Goal: Use online tool/utility

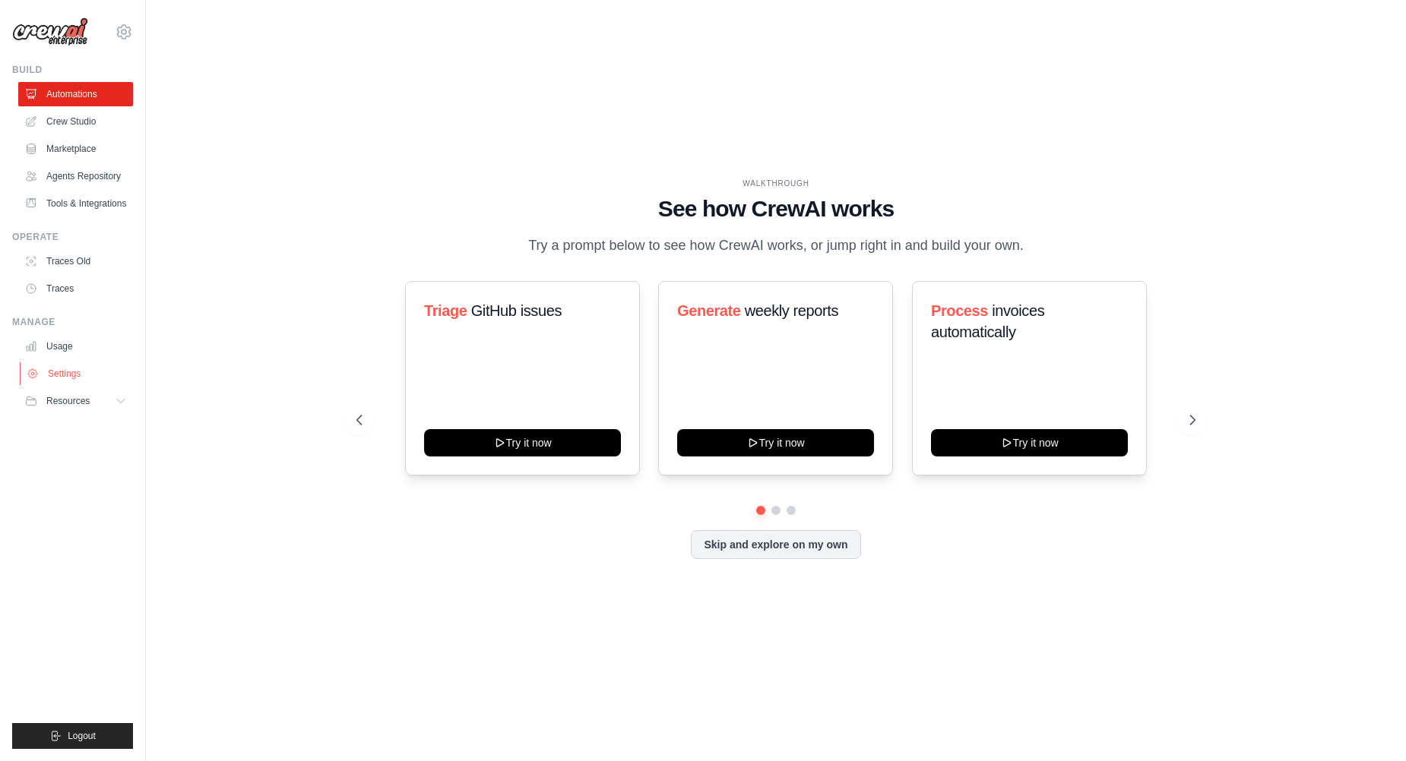
click at [68, 375] on link "Settings" at bounding box center [77, 374] width 115 height 24
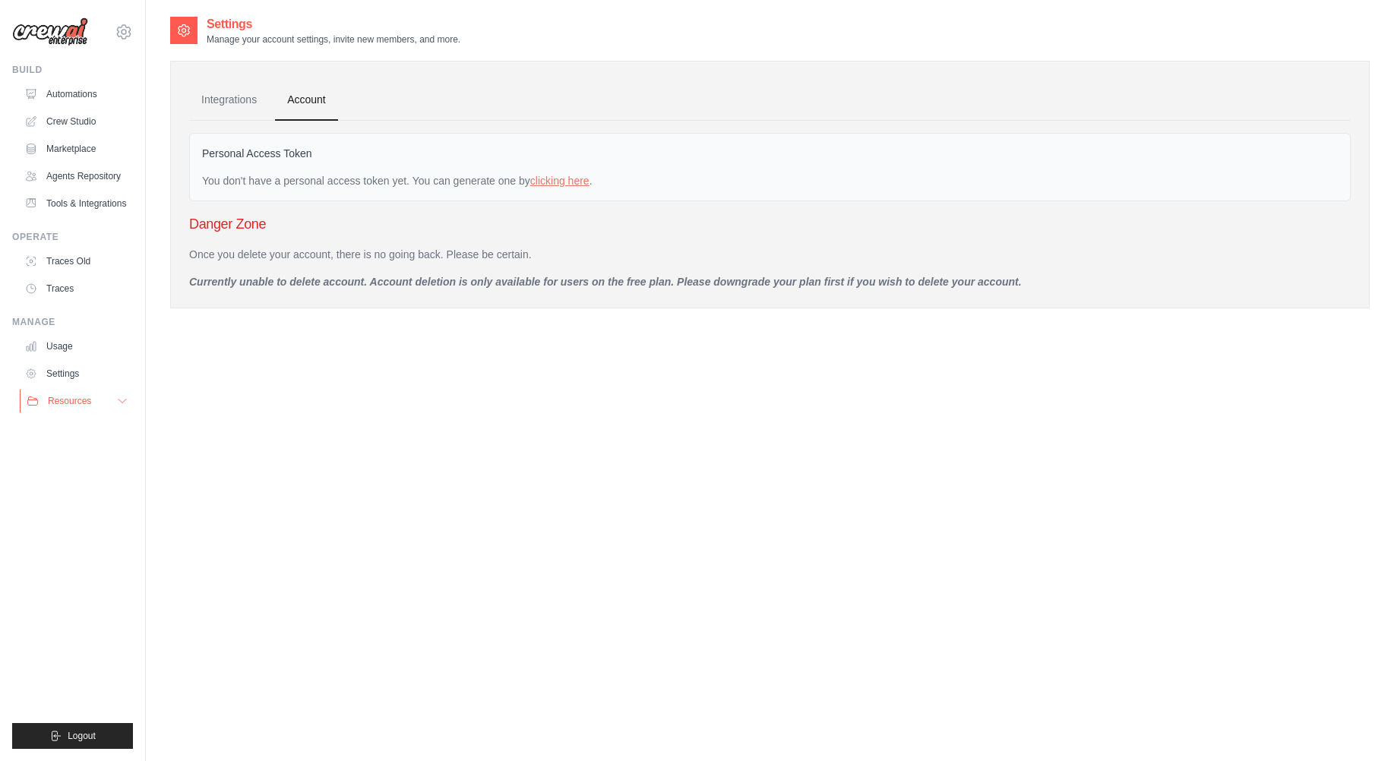
click at [96, 396] on button "Resources" at bounding box center [77, 401] width 115 height 24
click at [58, 366] on link "Settings" at bounding box center [77, 374] width 115 height 24
click at [59, 343] on link "Usage" at bounding box center [77, 346] width 115 height 24
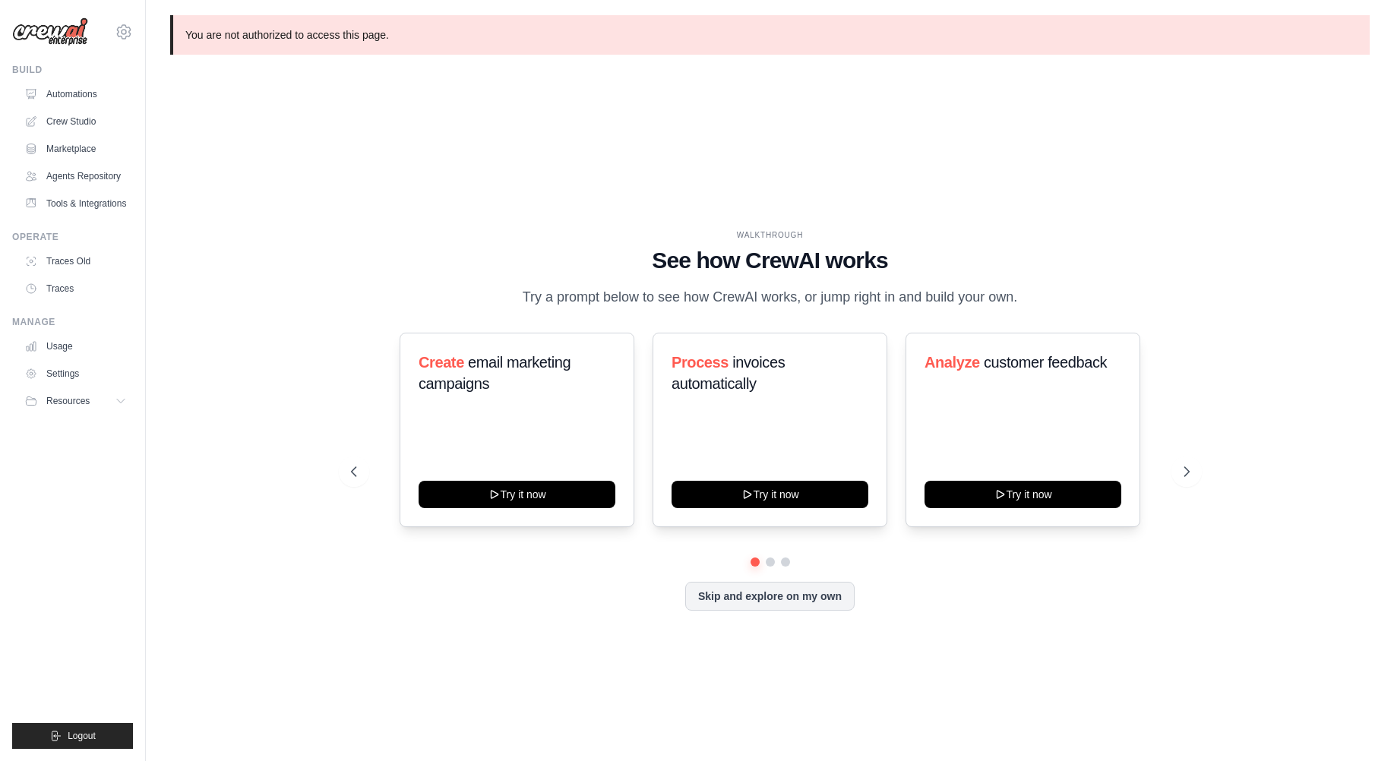
click at [243, 192] on div "WALKTHROUGH See how [PERSON_NAME] works Try a prompt below to see how [PERSON_N…" at bounding box center [770, 432] width 1200 height 731
click at [68, 117] on link "Crew Studio" at bounding box center [77, 121] width 115 height 24
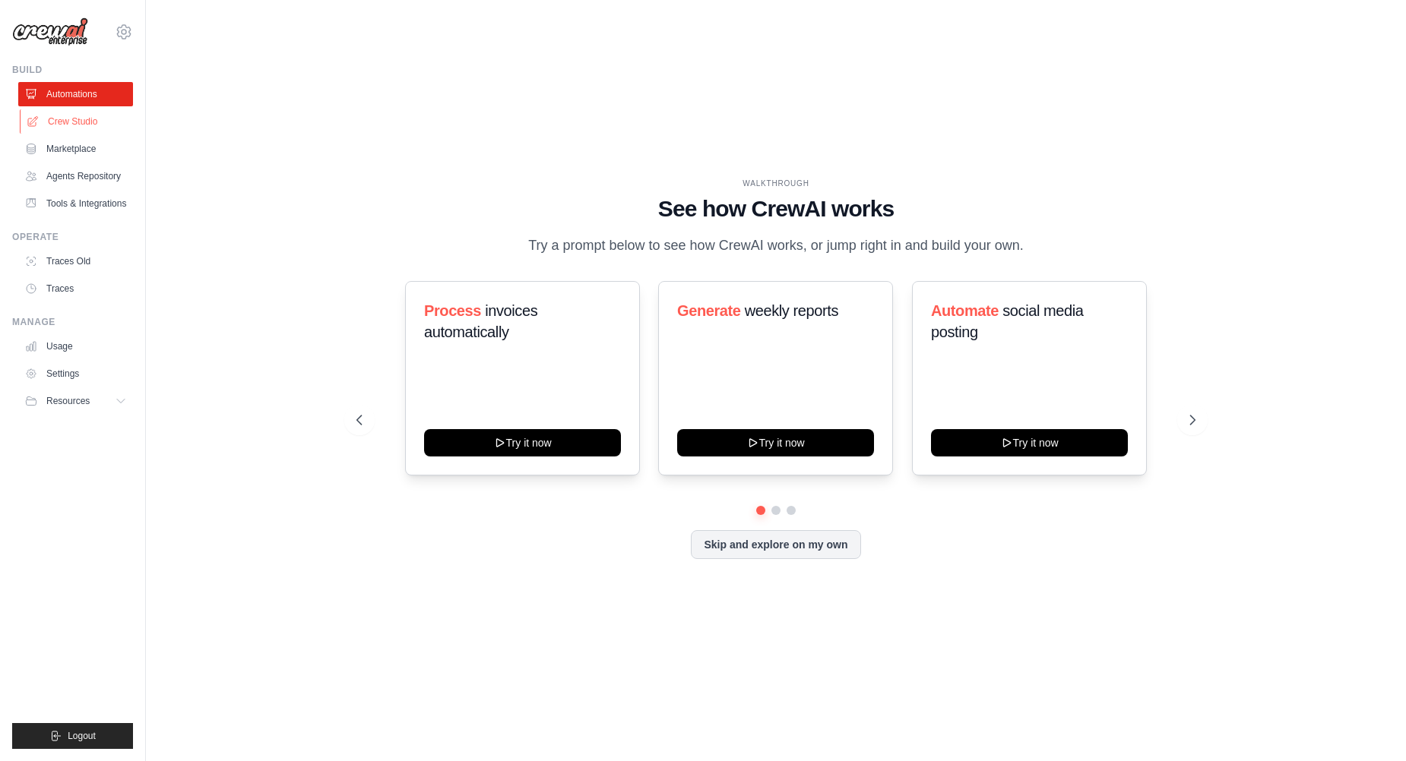
click at [70, 125] on link "Crew Studio" at bounding box center [77, 121] width 115 height 24
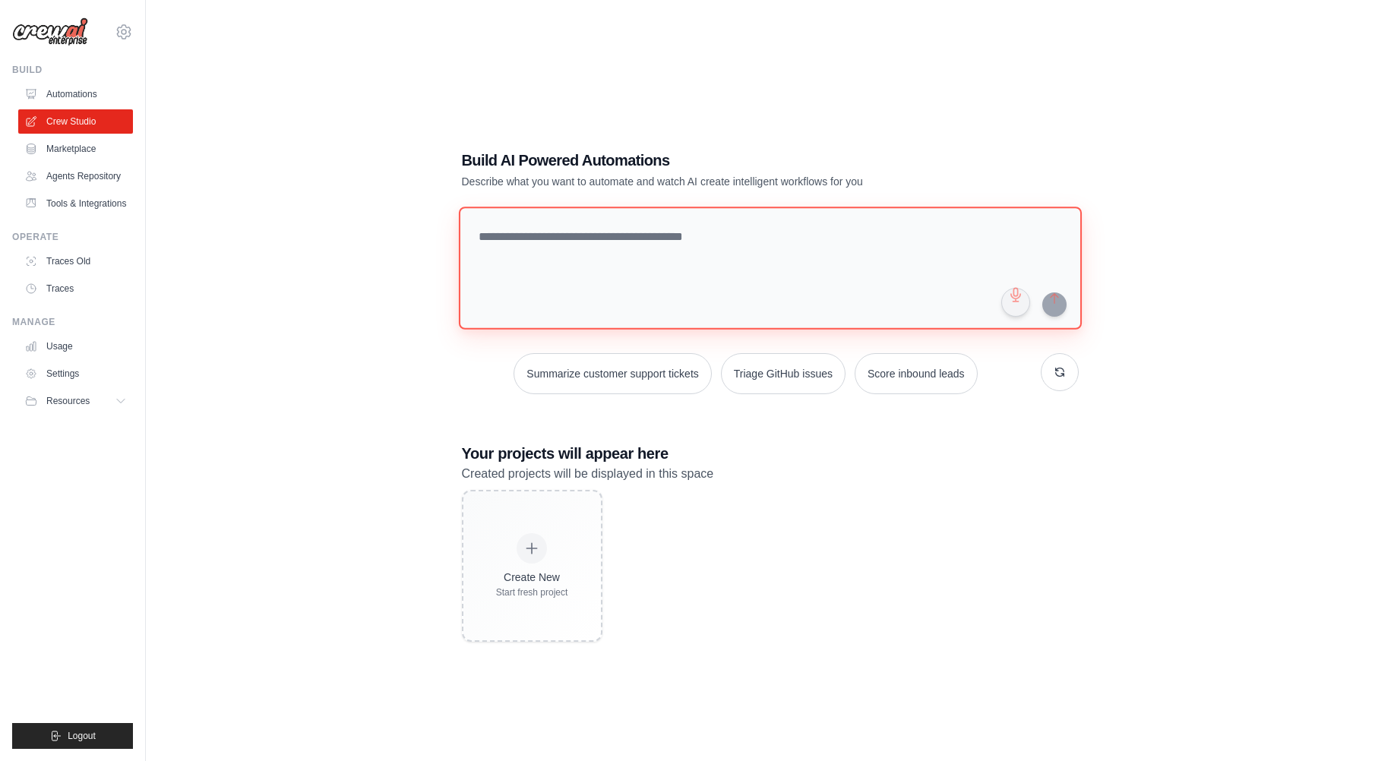
click at [655, 252] on textarea at bounding box center [769, 268] width 623 height 123
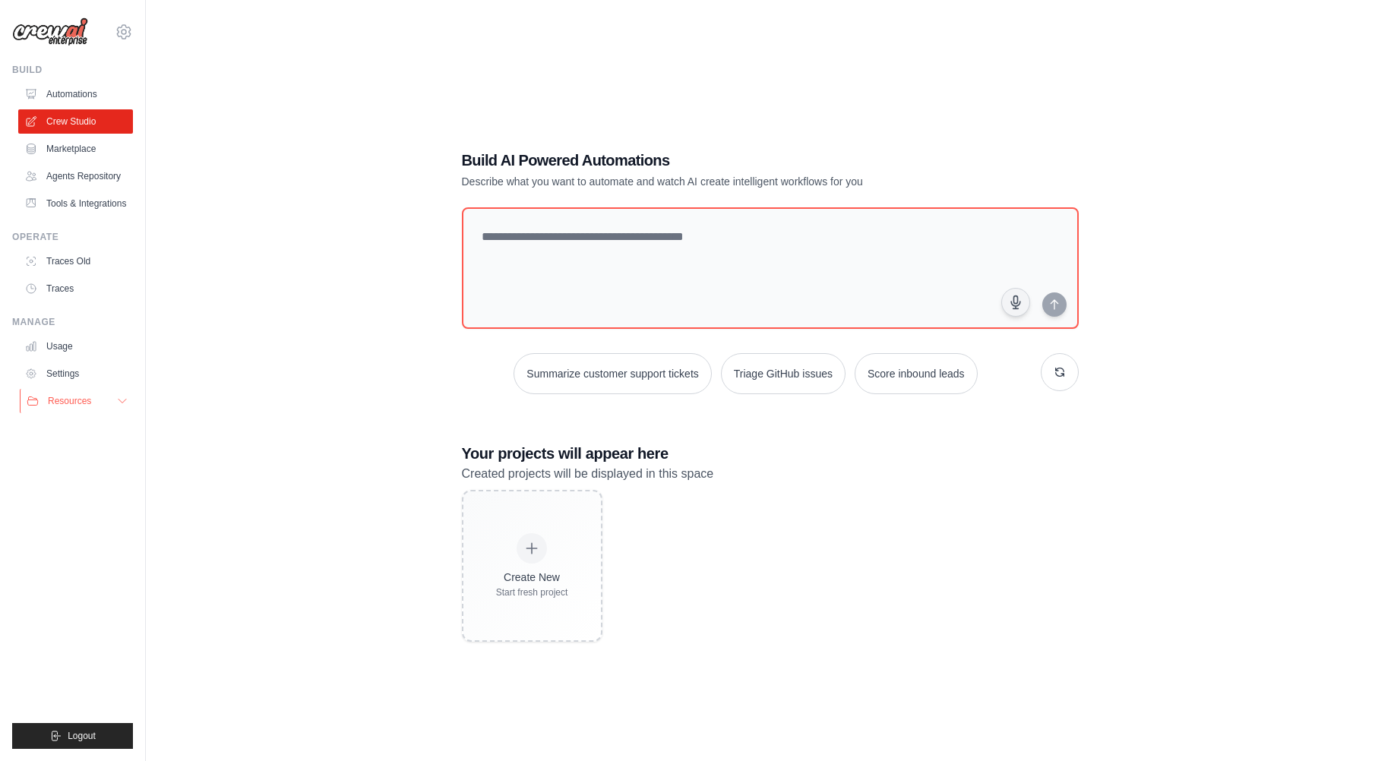
click at [110, 407] on button "Resources" at bounding box center [77, 401] width 115 height 24
click at [828, 495] on div "Create New Start fresh project" at bounding box center [770, 566] width 617 height 152
